Goal: Information Seeking & Learning: Find contact information

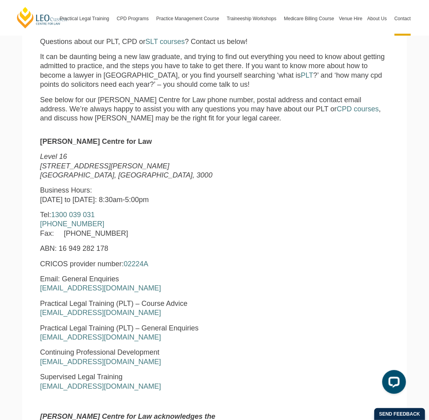
scroll to position [208, 0]
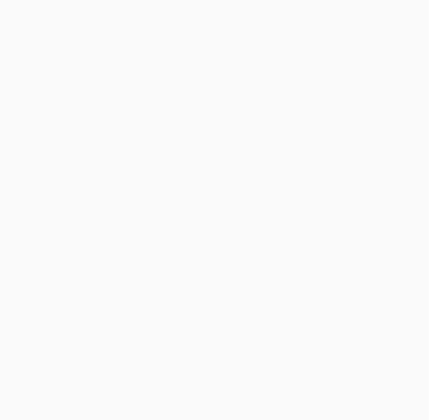
click at [268, 83] on div "blank [PERSON_NAME] Supervised Legal Training Supervised Legal Training Register" at bounding box center [235, 70] width 356 height 33
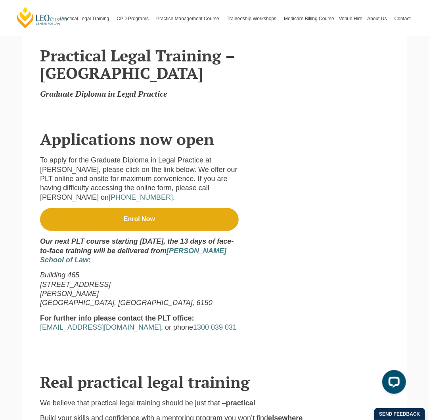
scroll to position [192, 0]
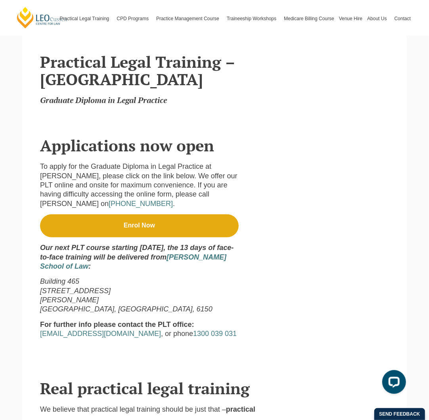
click at [220, 137] on h2 "Applications now open" at bounding box center [214, 145] width 349 height 17
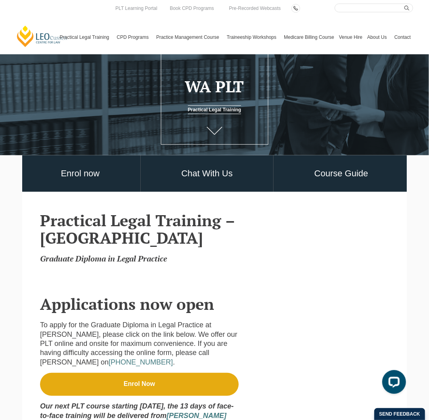
scroll to position [0, 0]
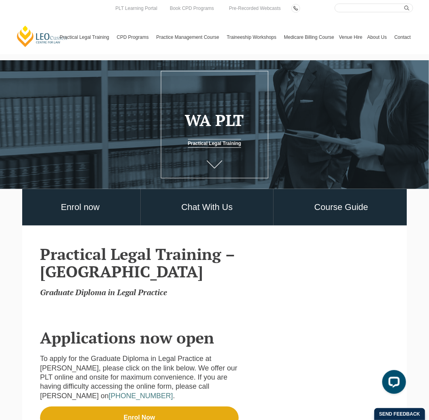
click at [240, 125] on h1 "WA PLT" at bounding box center [214, 119] width 103 height 17
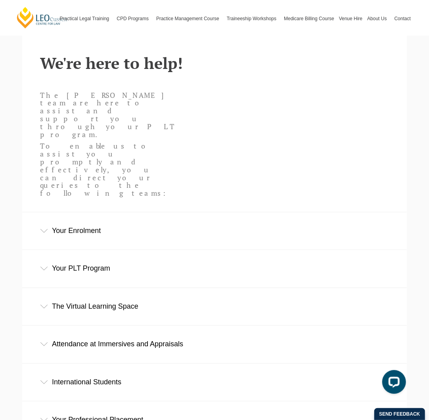
scroll to position [159, 0]
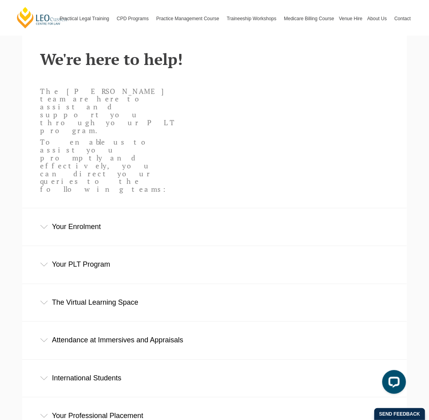
click at [99, 246] on div "Your PLT Program" at bounding box center [214, 264] width 385 height 37
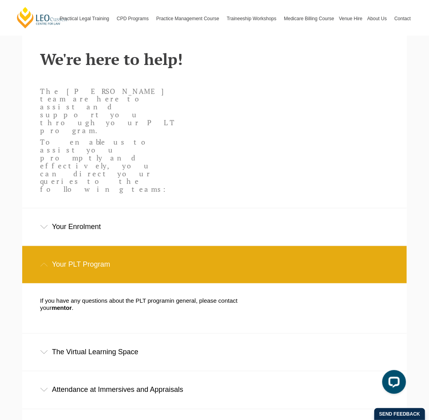
click at [116, 334] on div "The Virtual Learning Space" at bounding box center [214, 352] width 385 height 37
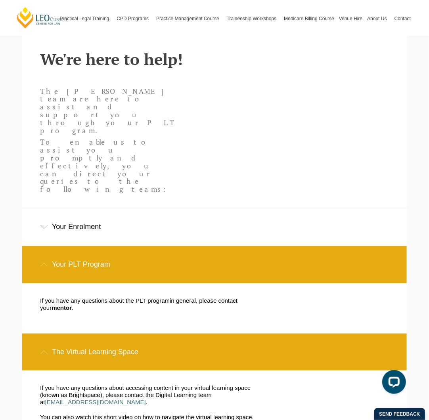
click at [121, 209] on div "Your Enrolment" at bounding box center [214, 227] width 385 height 37
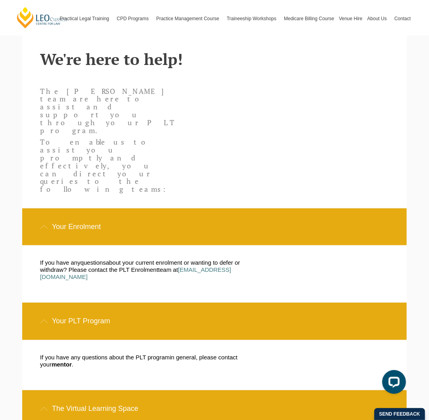
click at [106, 266] on span "lease contact the PLT Enrolment" at bounding box center [116, 269] width 86 height 7
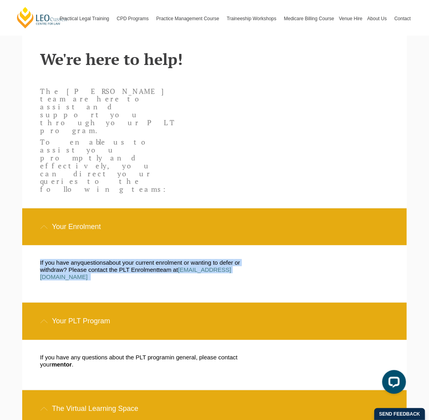
click at [106, 266] on span "lease contact the PLT Enrolment" at bounding box center [116, 269] width 86 height 7
copy ul "If you have any question s about your current enrolment or wanting to defer or …"
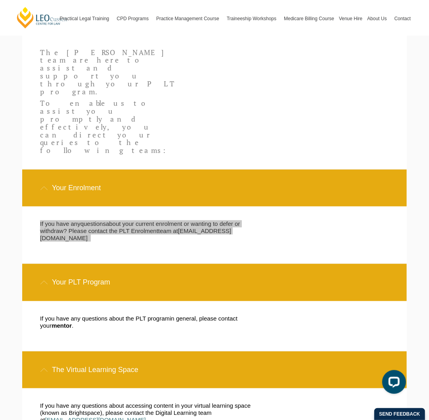
scroll to position [198, 0]
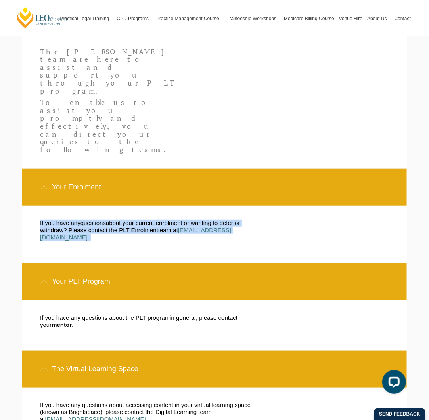
click at [91, 234] on span at bounding box center [90, 237] width 2 height 7
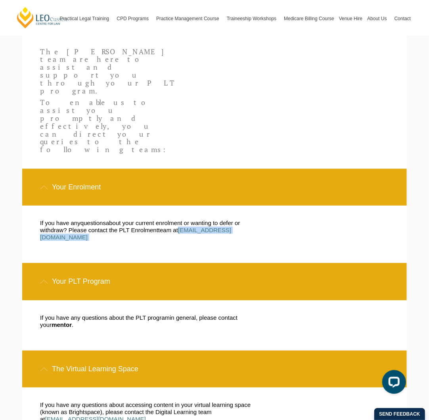
drag, startPoint x: 121, startPoint y: 176, endPoint x: 39, endPoint y: 177, distance: 81.7
click at [39, 220] on div "If you have any question s about your current enrolment or wanting to defer or …" at bounding box center [150, 234] width 233 height 29
copy p "[EMAIL_ADDRESS][DOMAIN_NAME]"
click at [294, 57] on div "The Leo Cussen team are here to assist and support you through your PLT program…" at bounding box center [214, 106] width 361 height 124
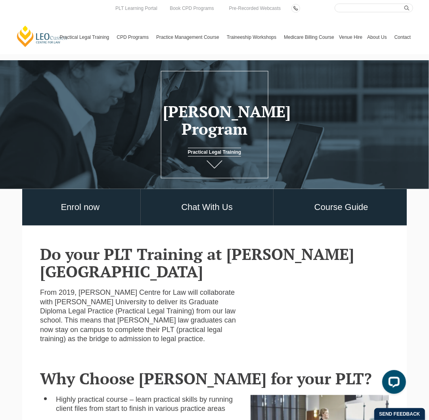
click at [281, 180] on div at bounding box center [214, 124] width 429 height 129
